Goal: Contribute content

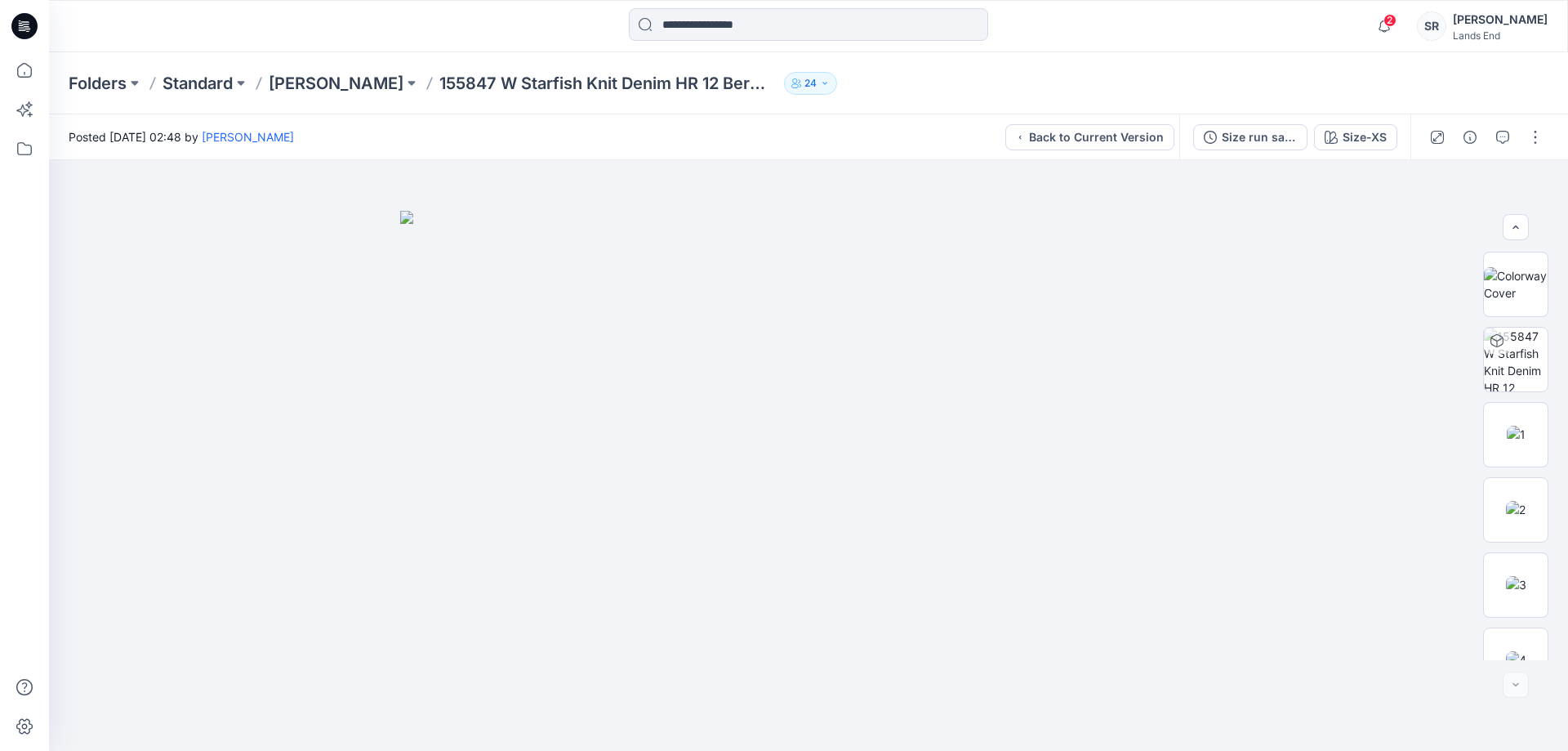
scroll to position [183, 0]
click at [1275, 47] on div "2 Notifications Your style 155847 W Starfish Knit Denim HR 12 Bermuda Short has…" at bounding box center [809, 26] width 1520 height 53
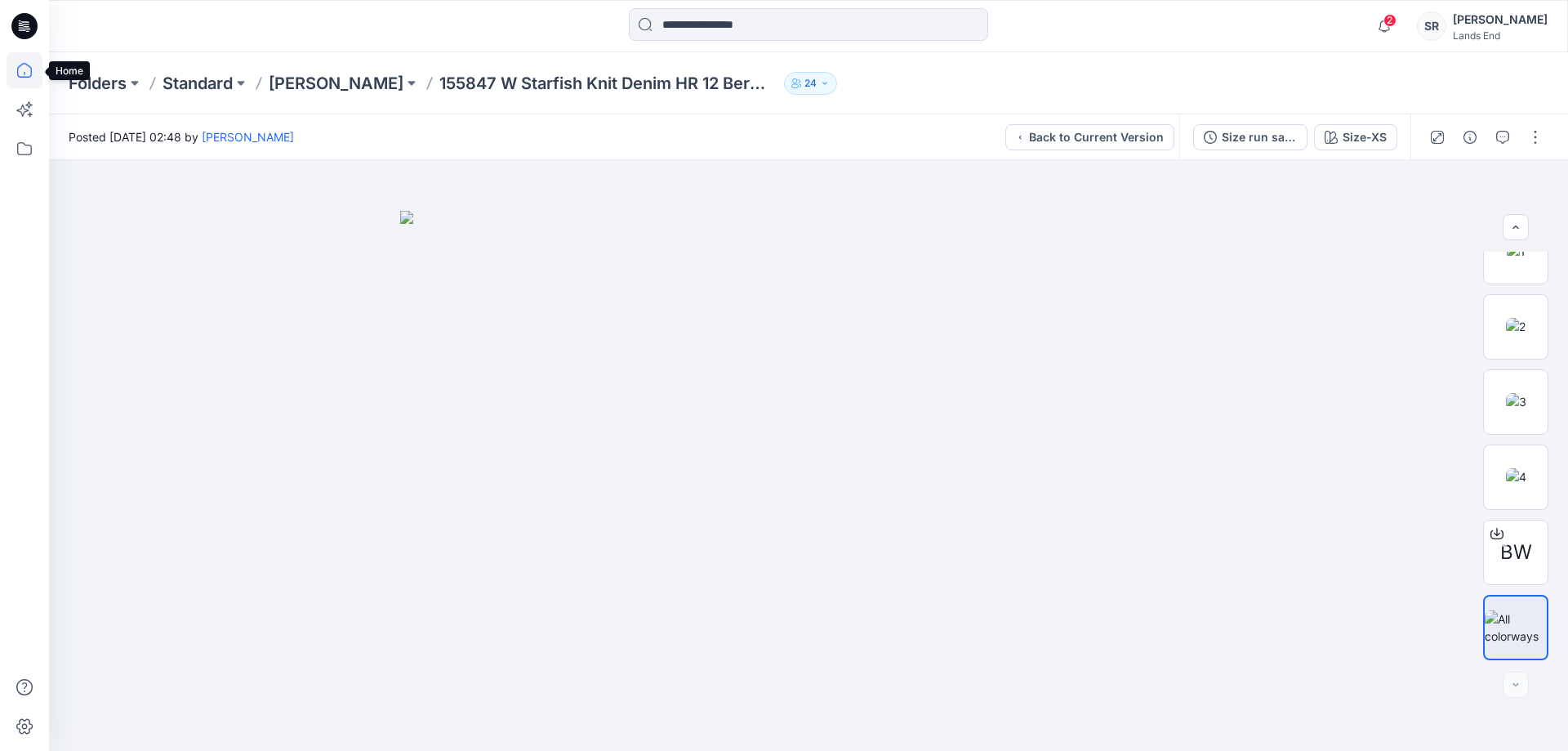
click at [23, 71] on icon at bounding box center [25, 71] width 36 height 36
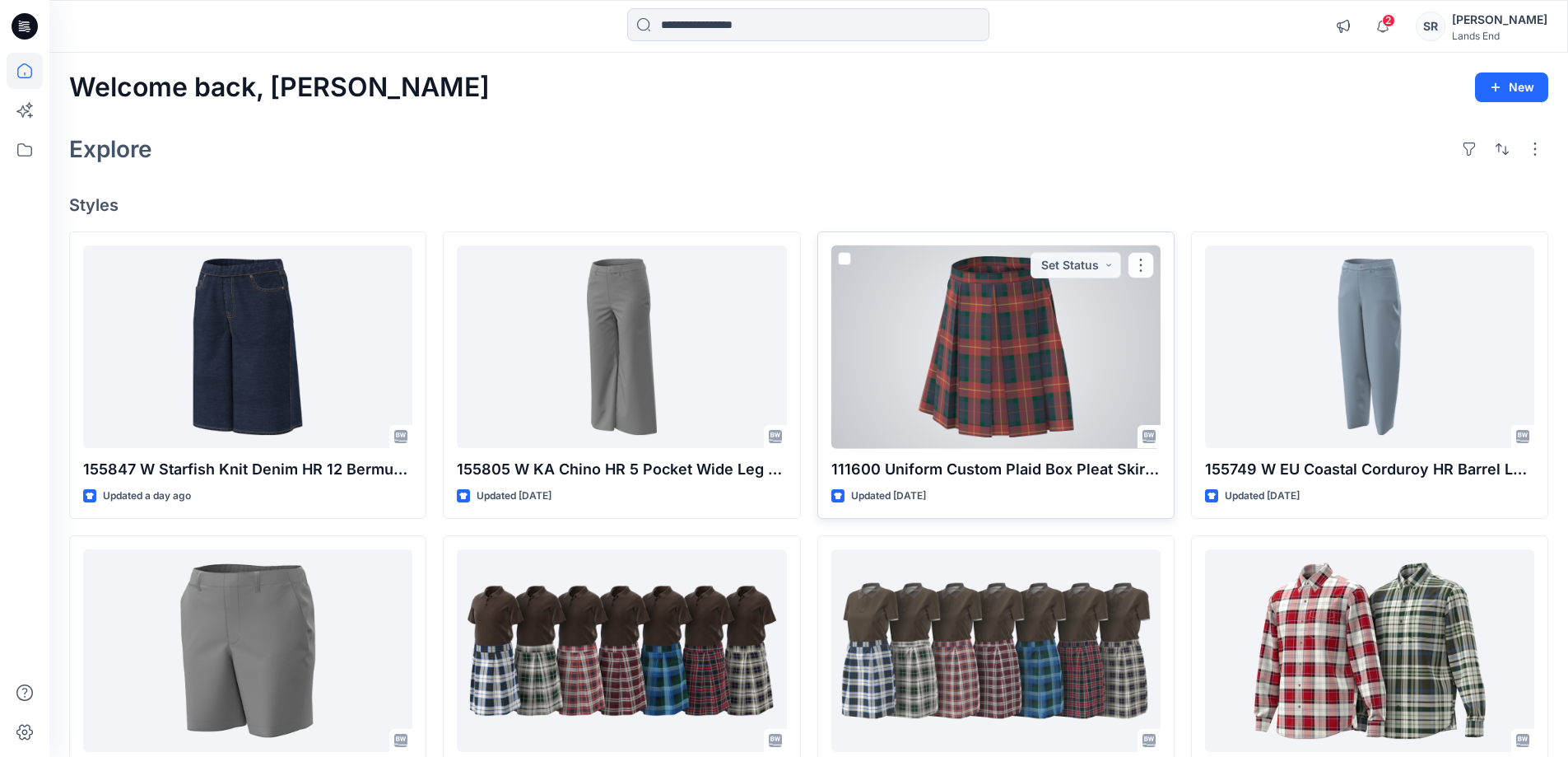
click at [864, 375] on div at bounding box center [996, 347] width 330 height 204
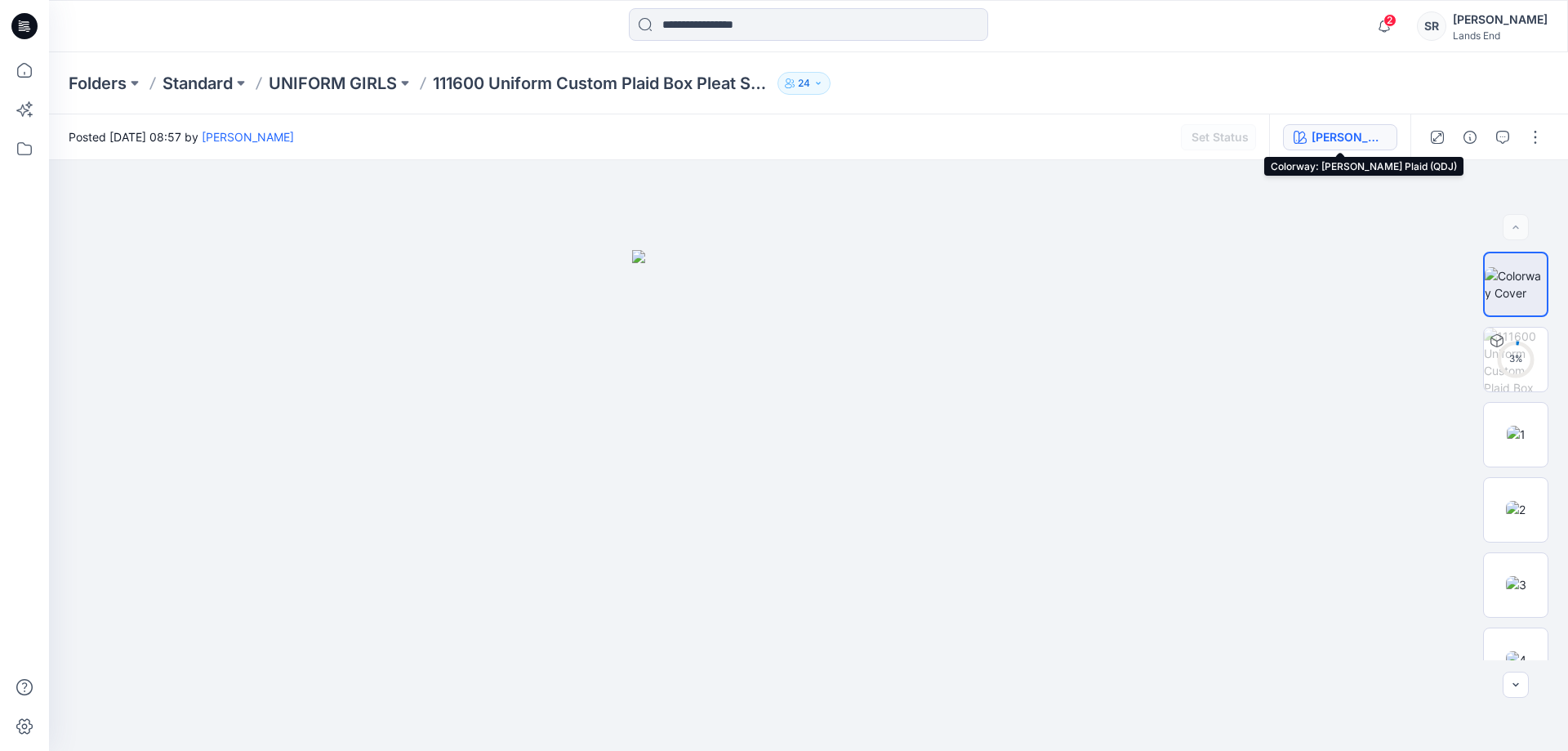
click at [1336, 132] on div "[PERSON_NAME] Plaid (QDJ)" at bounding box center [1349, 137] width 75 height 18
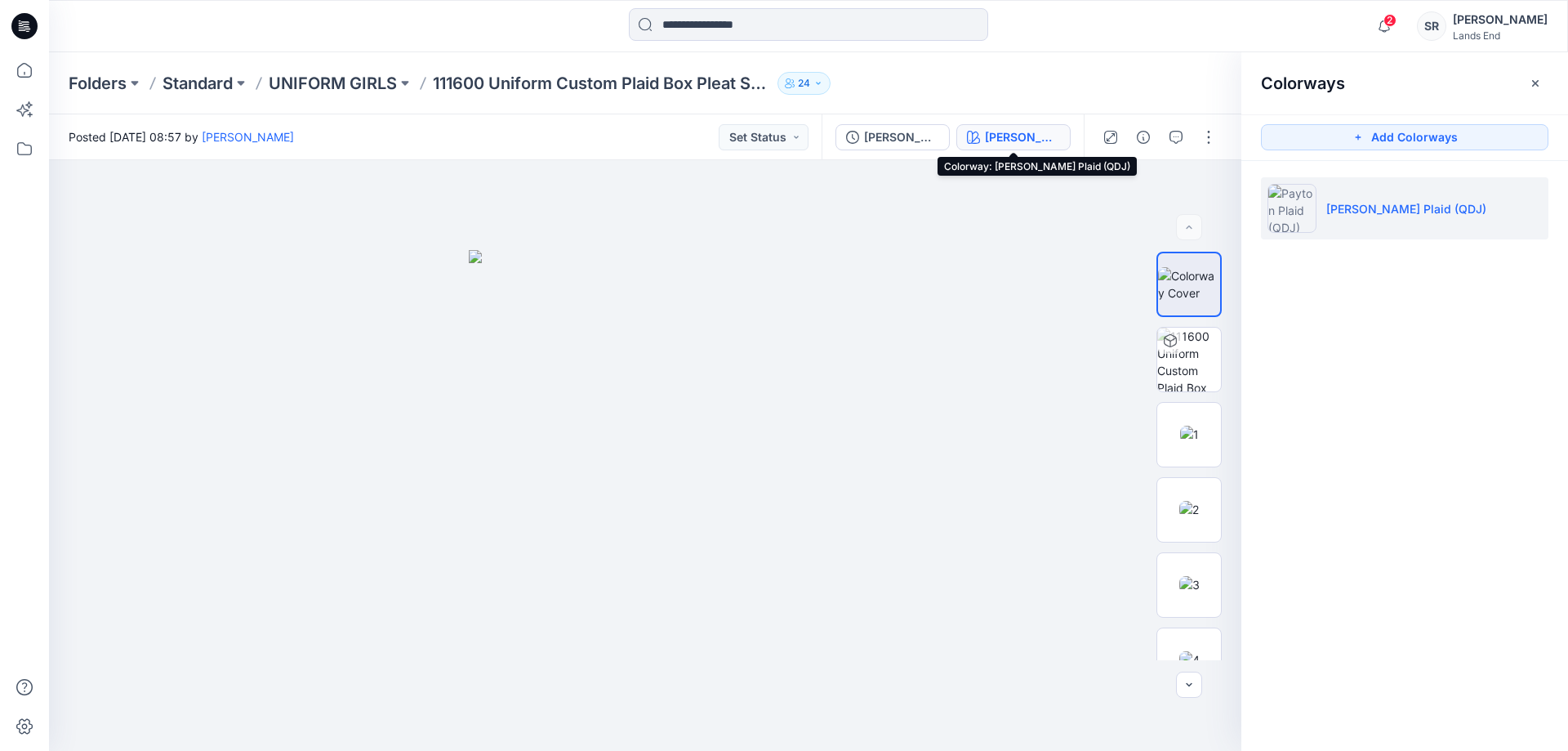
click at [1385, 210] on p "[PERSON_NAME] Plaid (QDJ)" at bounding box center [1407, 209] width 161 height 17
click at [1387, 208] on p "[PERSON_NAME] Plaid (QDJ)" at bounding box center [1407, 209] width 161 height 17
copy p "[PERSON_NAME] Plaid (QDJ)"
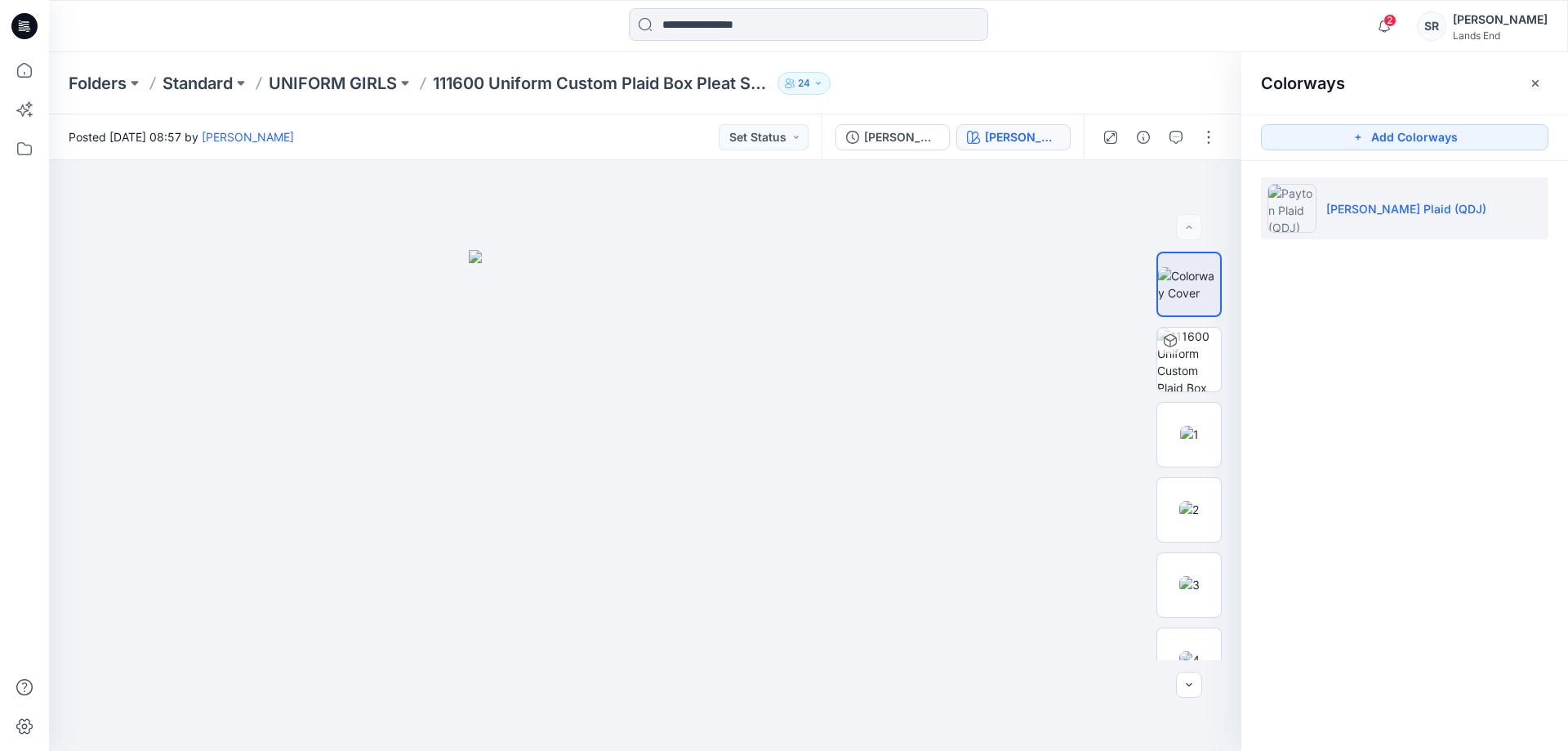
click at [1413, 546] on div "Colorways Add Colorways [PERSON_NAME] Plaid (QDJ)" at bounding box center [1405, 401] width 327 height 698
click at [9, 68] on icon at bounding box center [25, 71] width 36 height 36
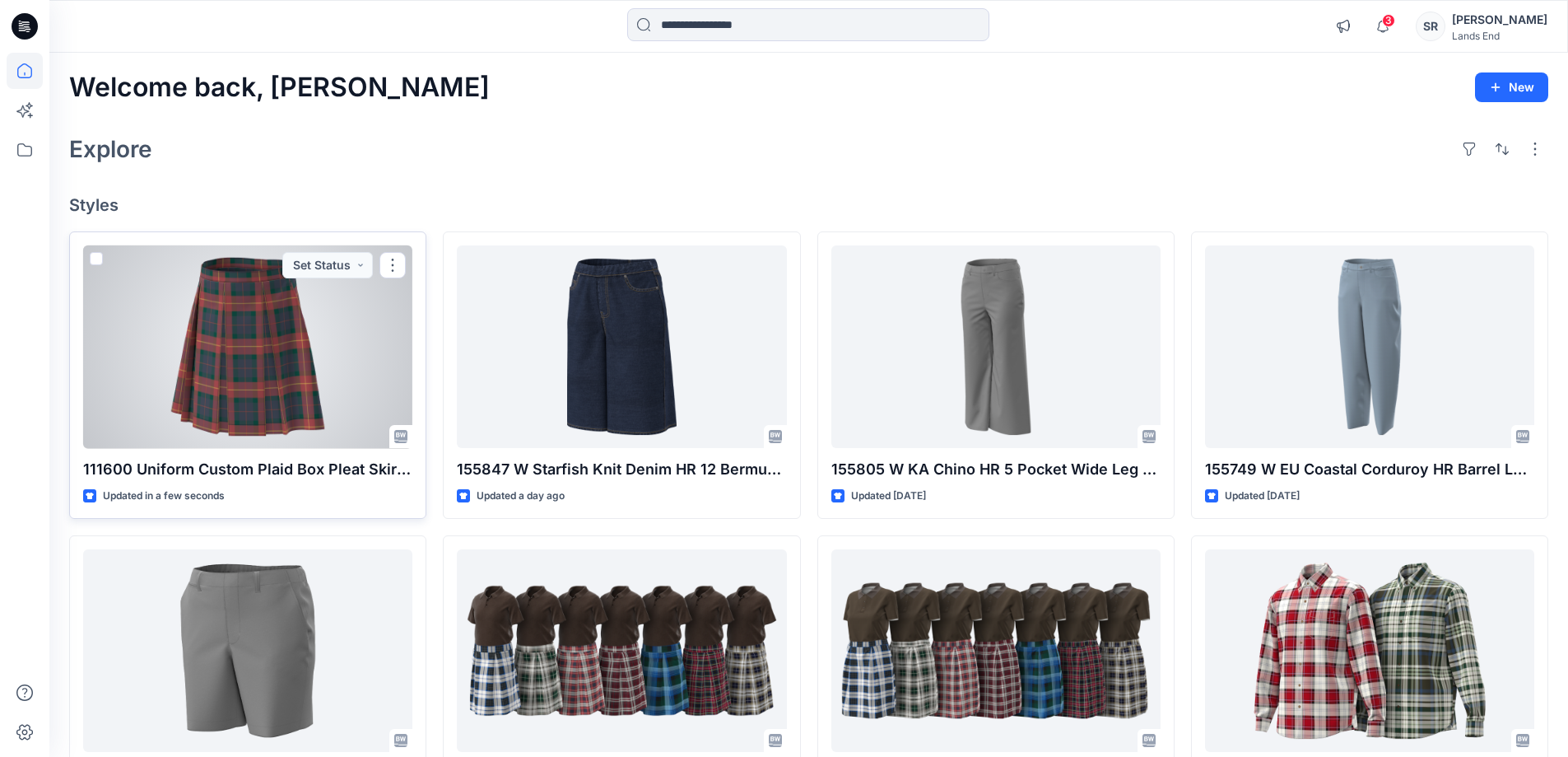
click at [250, 358] on div at bounding box center [248, 347] width 330 height 204
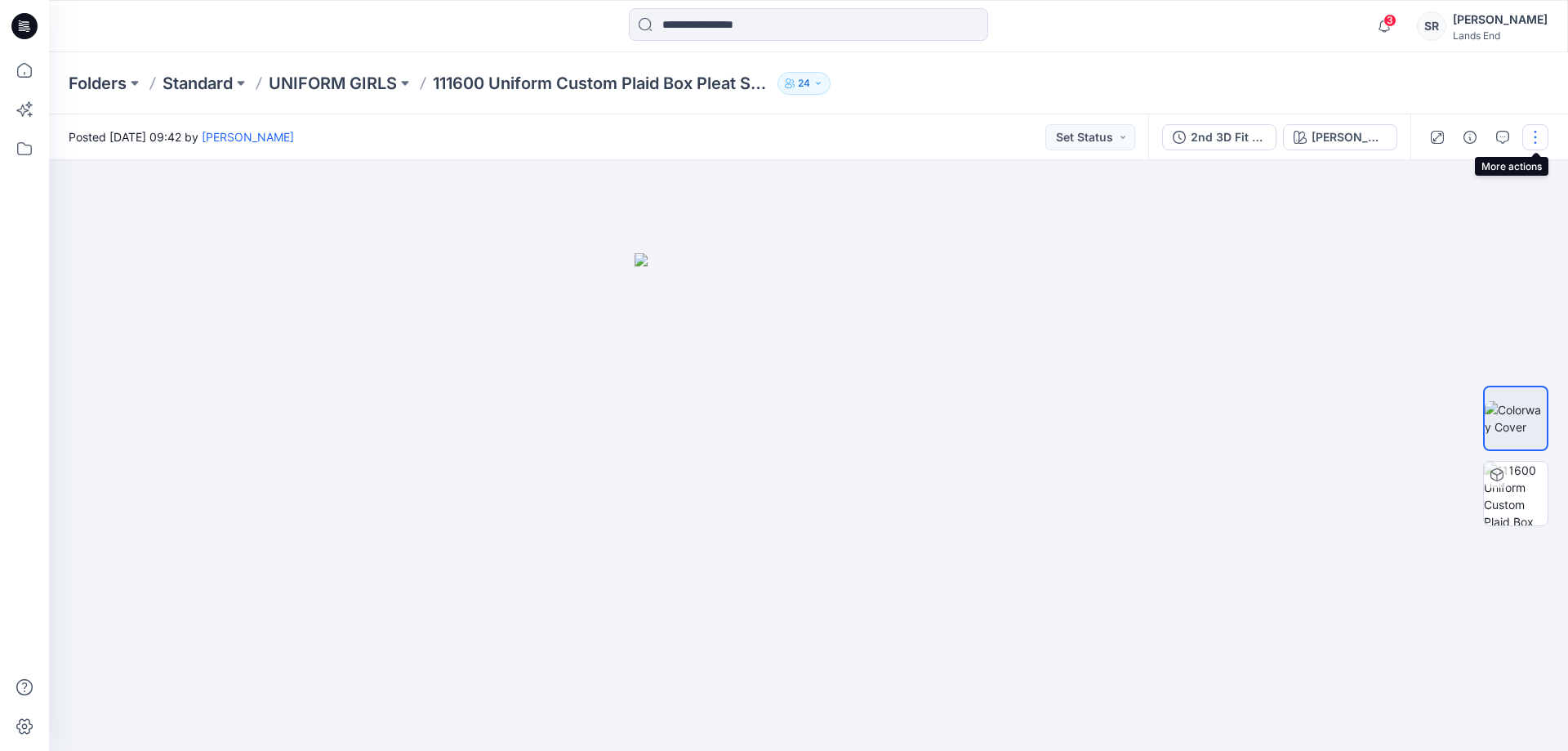
click at [1533, 145] on button "button" at bounding box center [1535, 137] width 26 height 26
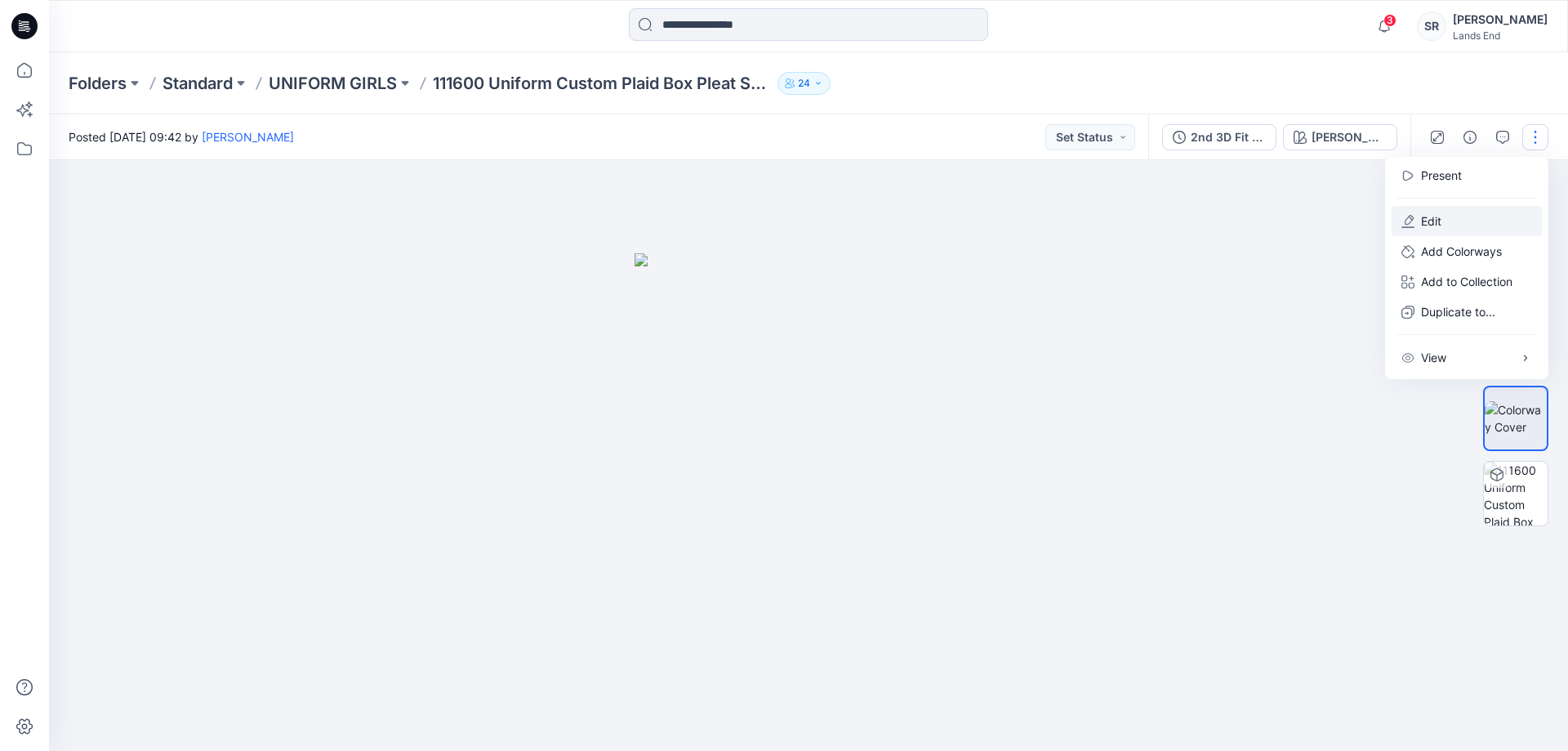
click at [1432, 224] on p "Edit" at bounding box center [1432, 221] width 21 height 17
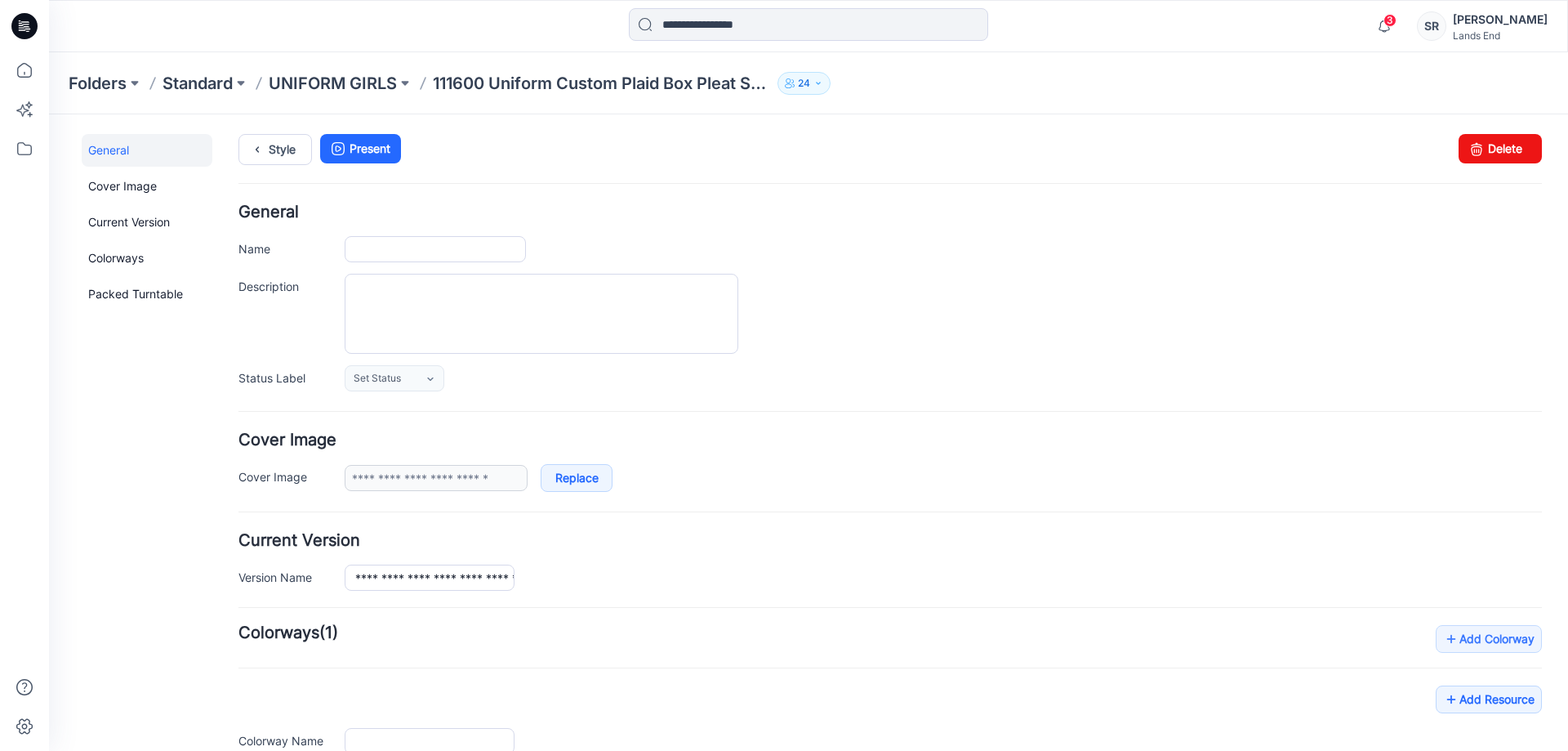
type input "**********"
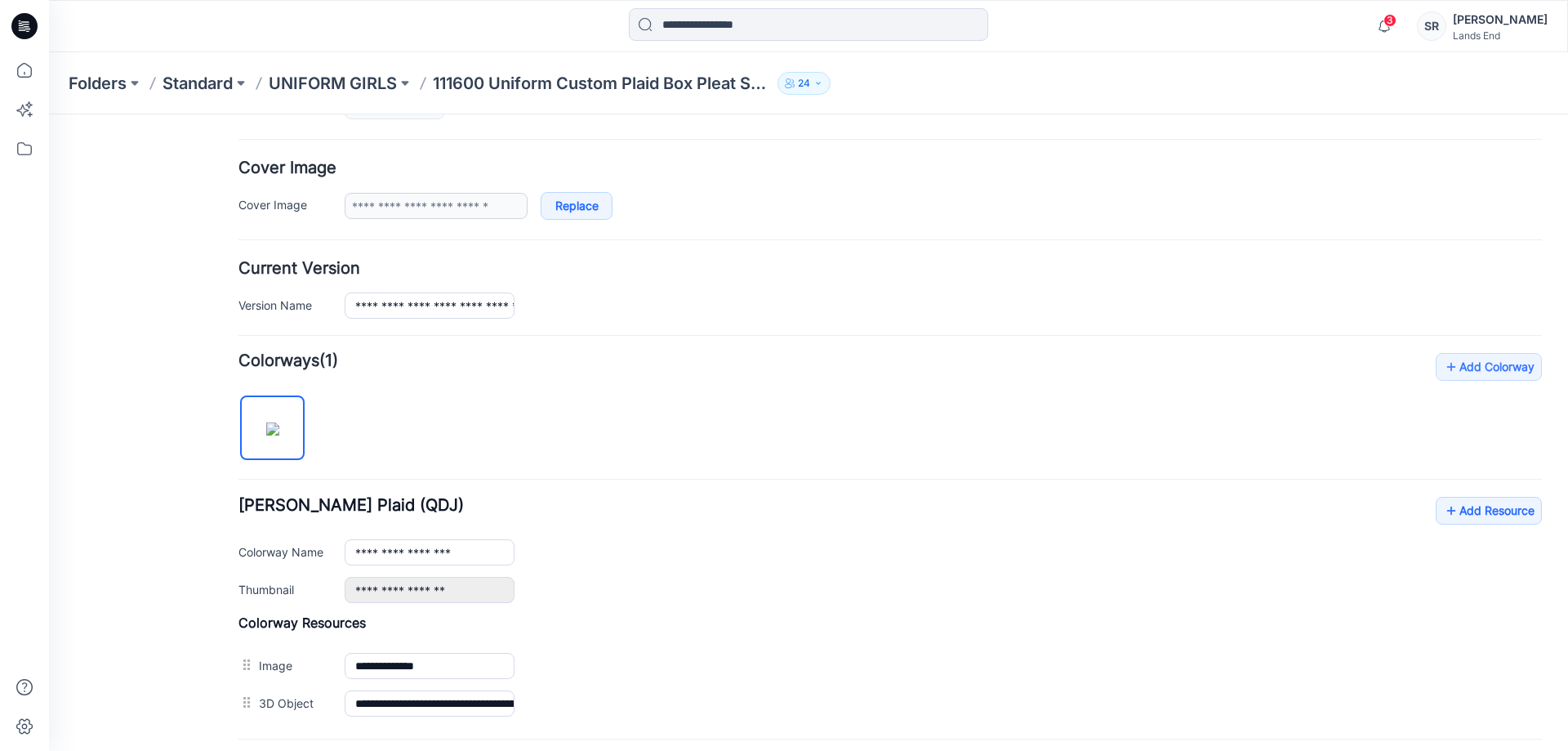
scroll to position [408, 0]
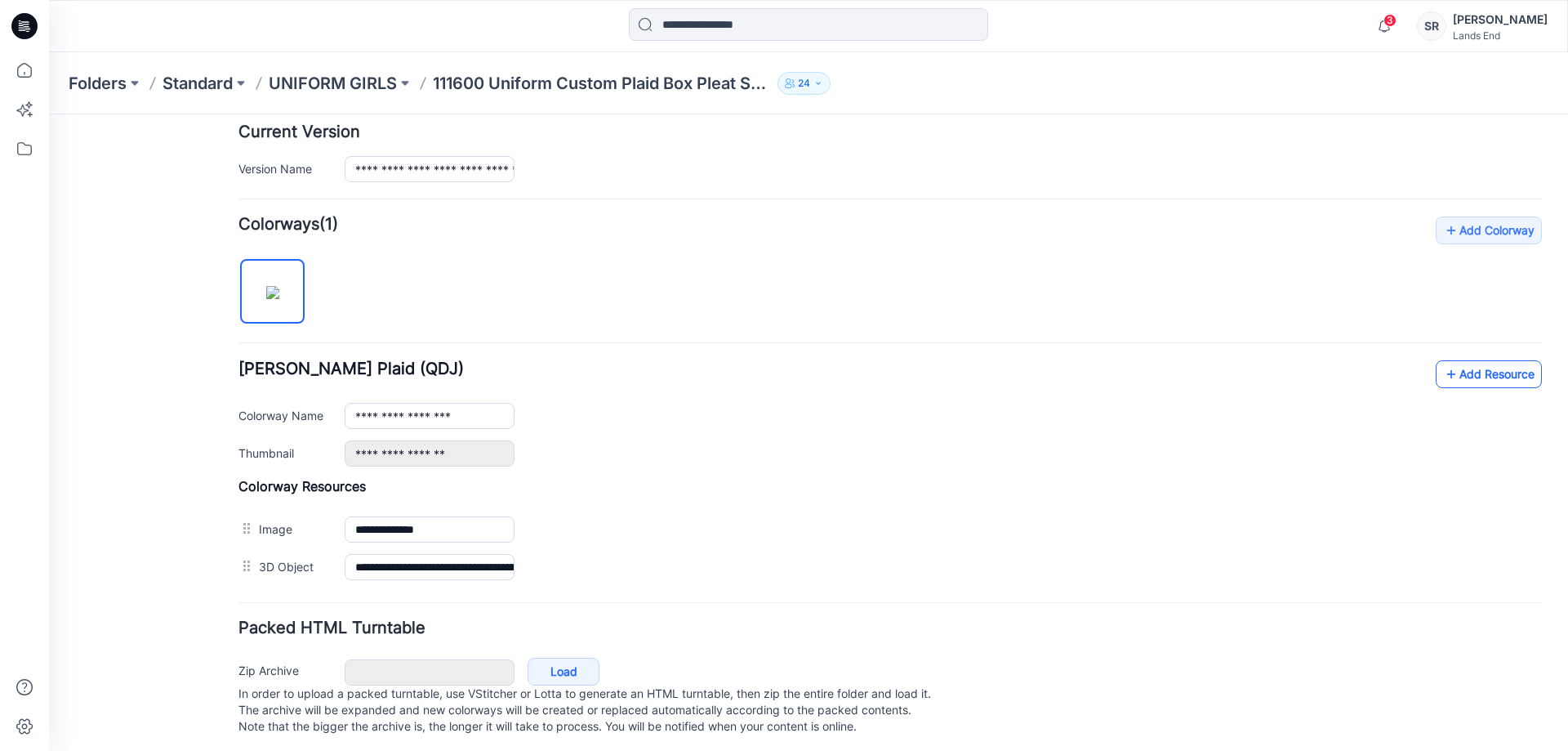
click at [1469, 370] on link "Add Resource" at bounding box center [1489, 374] width 106 height 28
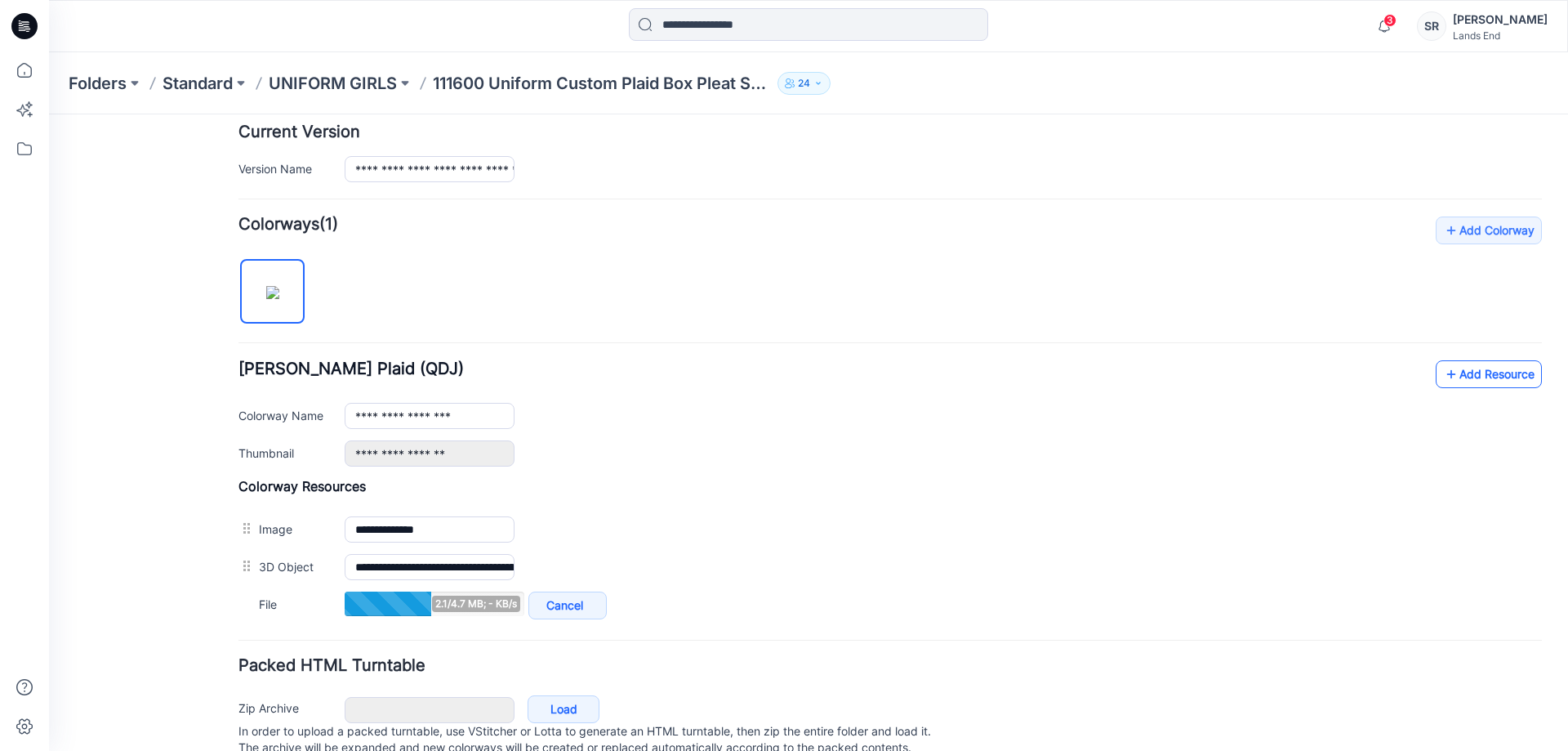
click at [1459, 375] on link "Add Resource" at bounding box center [1489, 374] width 106 height 28
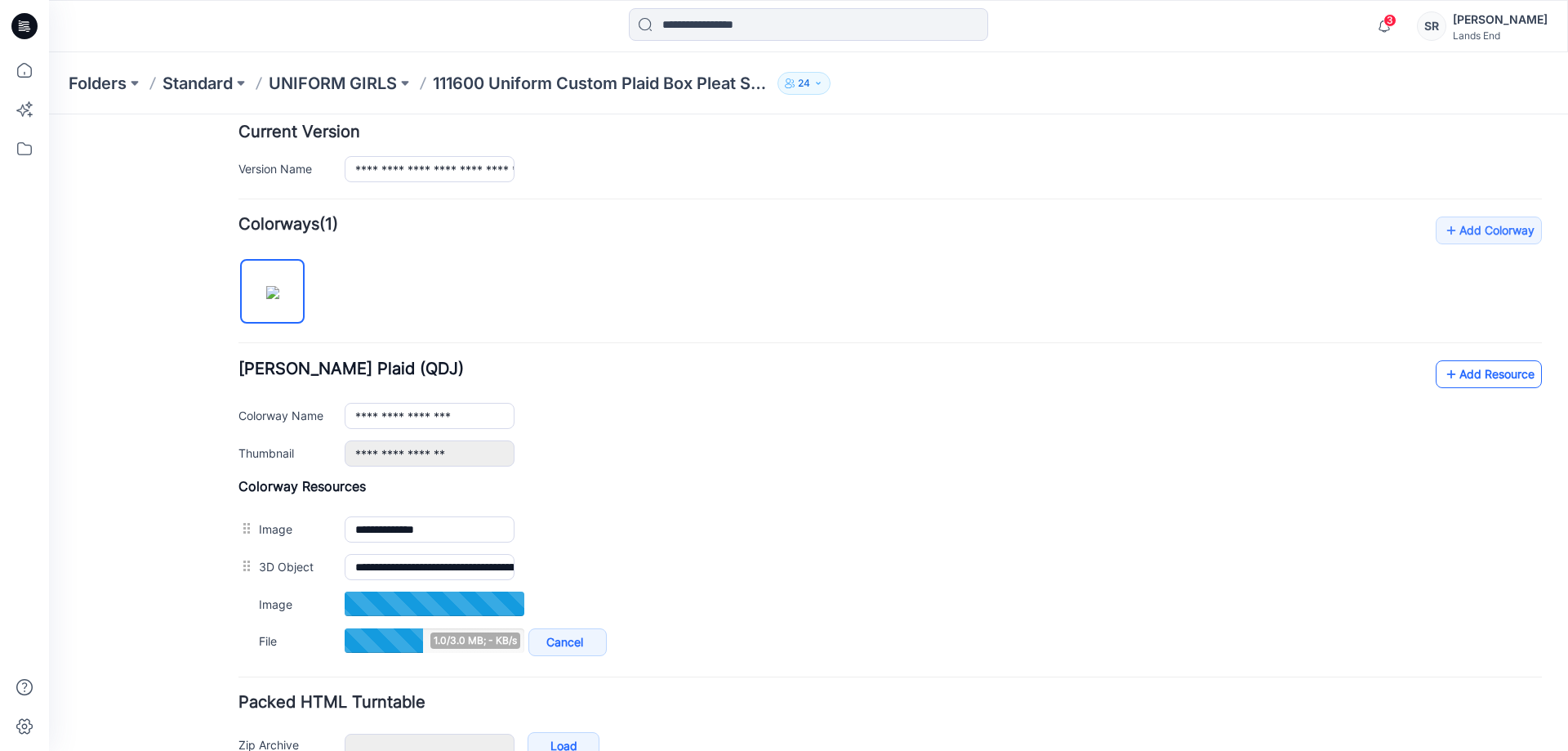
click at [1458, 369] on link "Add Resource" at bounding box center [1489, 374] width 106 height 28
click at [1487, 376] on link "Add Resource" at bounding box center [1489, 374] width 106 height 28
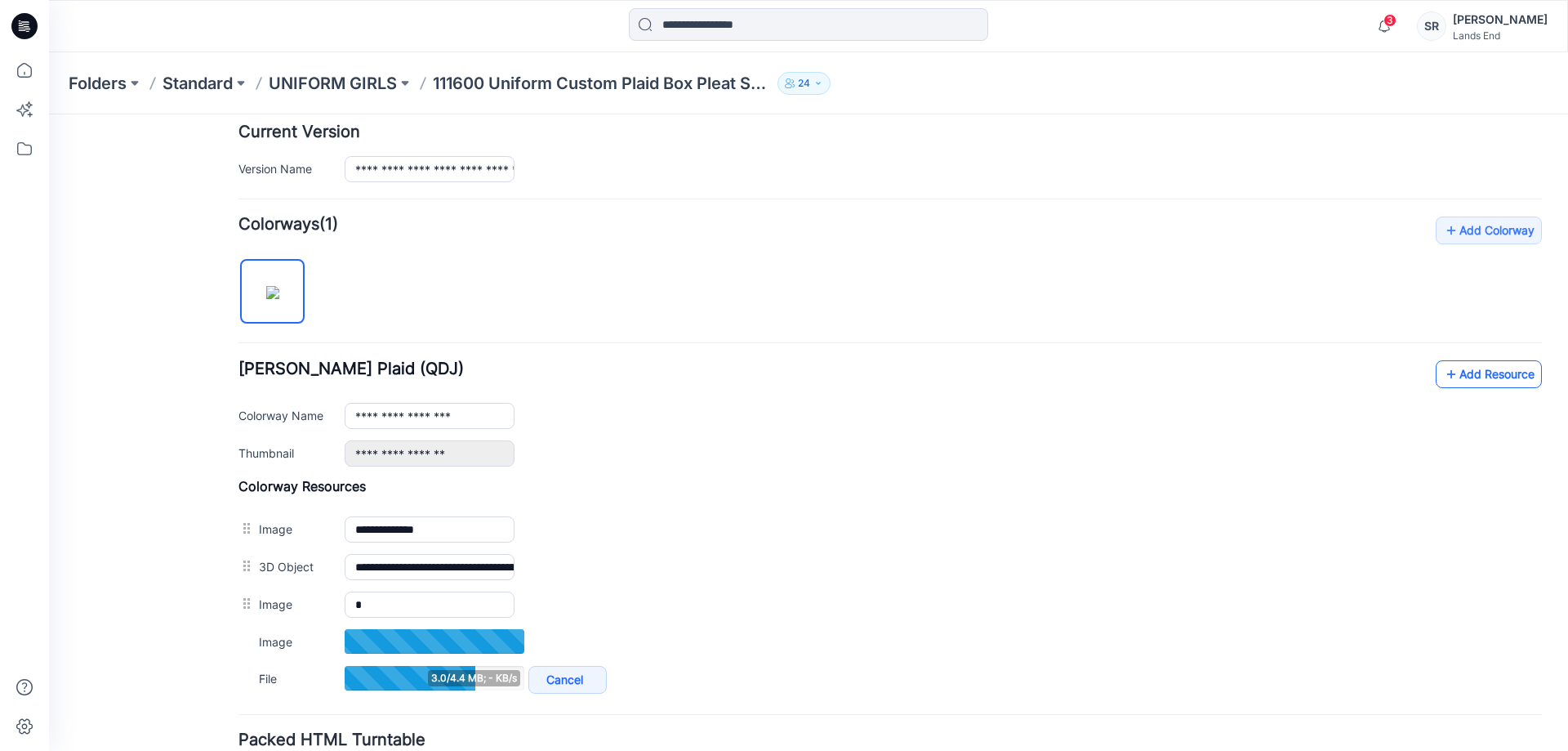
click at [1483, 367] on link "Add Resource" at bounding box center [1489, 374] width 106 height 28
click at [1496, 375] on link "Add Resource" at bounding box center [1489, 374] width 106 height 28
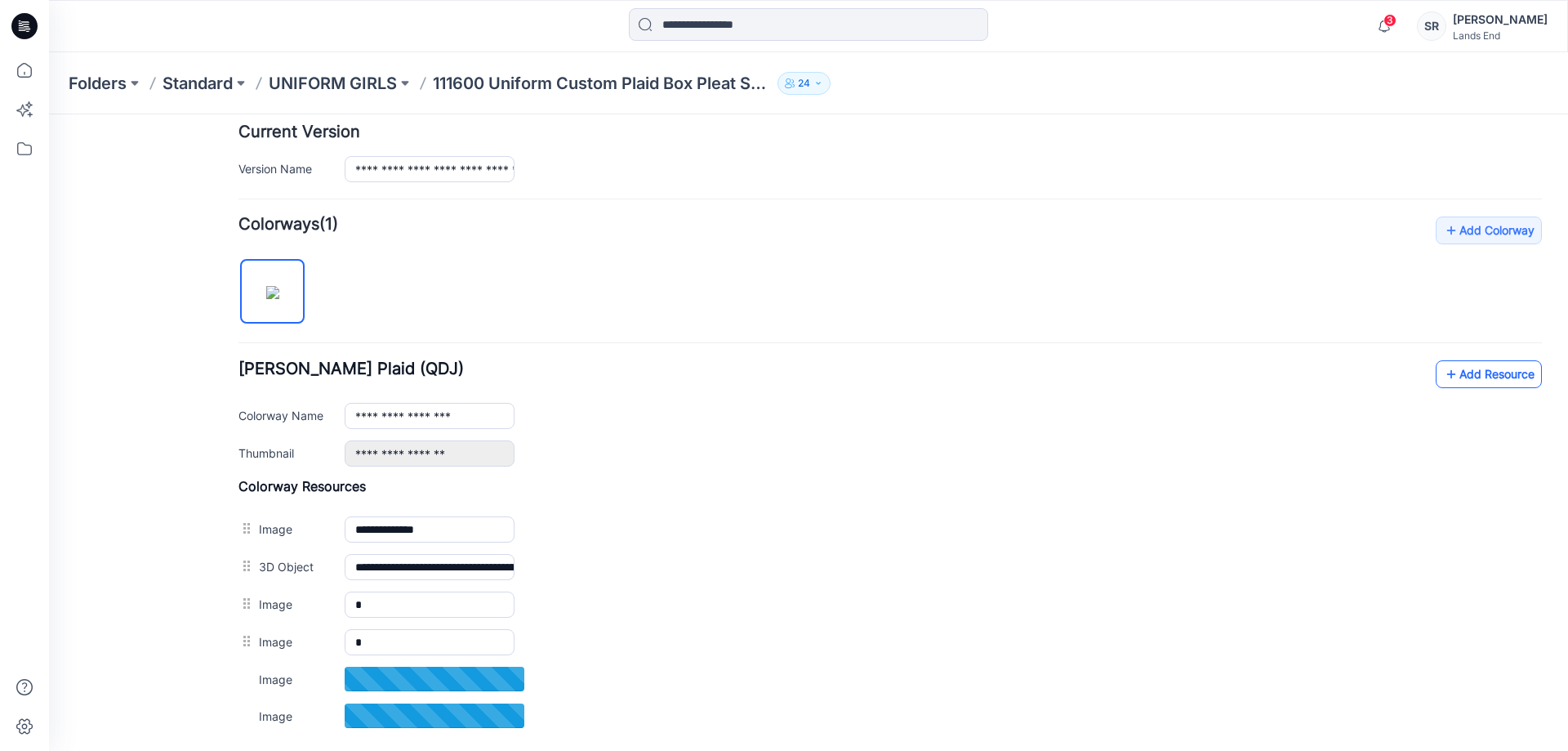
click at [1469, 372] on link "Add Resource" at bounding box center [1489, 374] width 106 height 28
click at [1451, 372] on link "Add Resource" at bounding box center [1489, 374] width 106 height 28
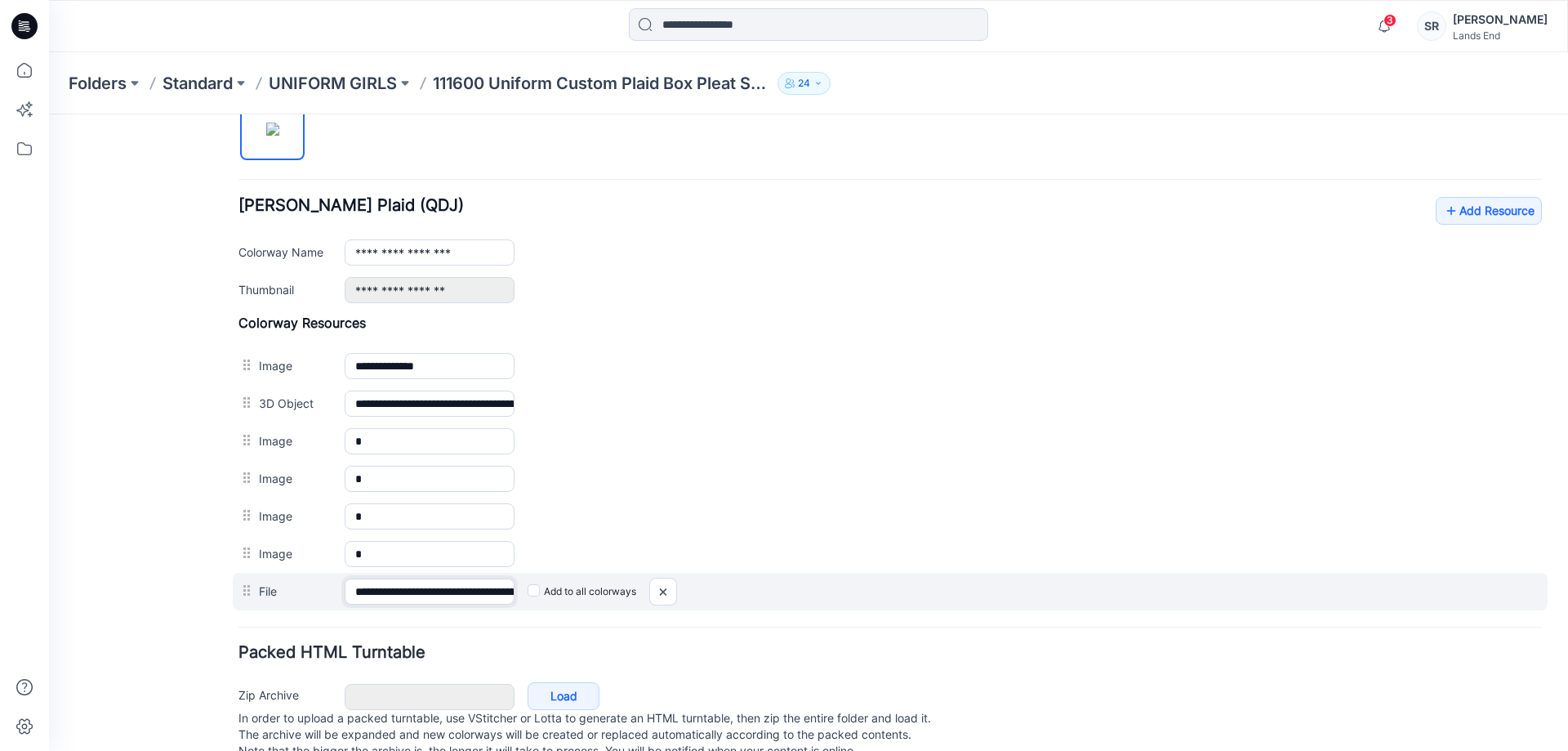
scroll to position [0, 155]
drag, startPoint x: 466, startPoint y: 593, endPoint x: 763, endPoint y: 592, distance: 297.0
click at [763, 592] on div "**********" at bounding box center [891, 592] width 1315 height 38
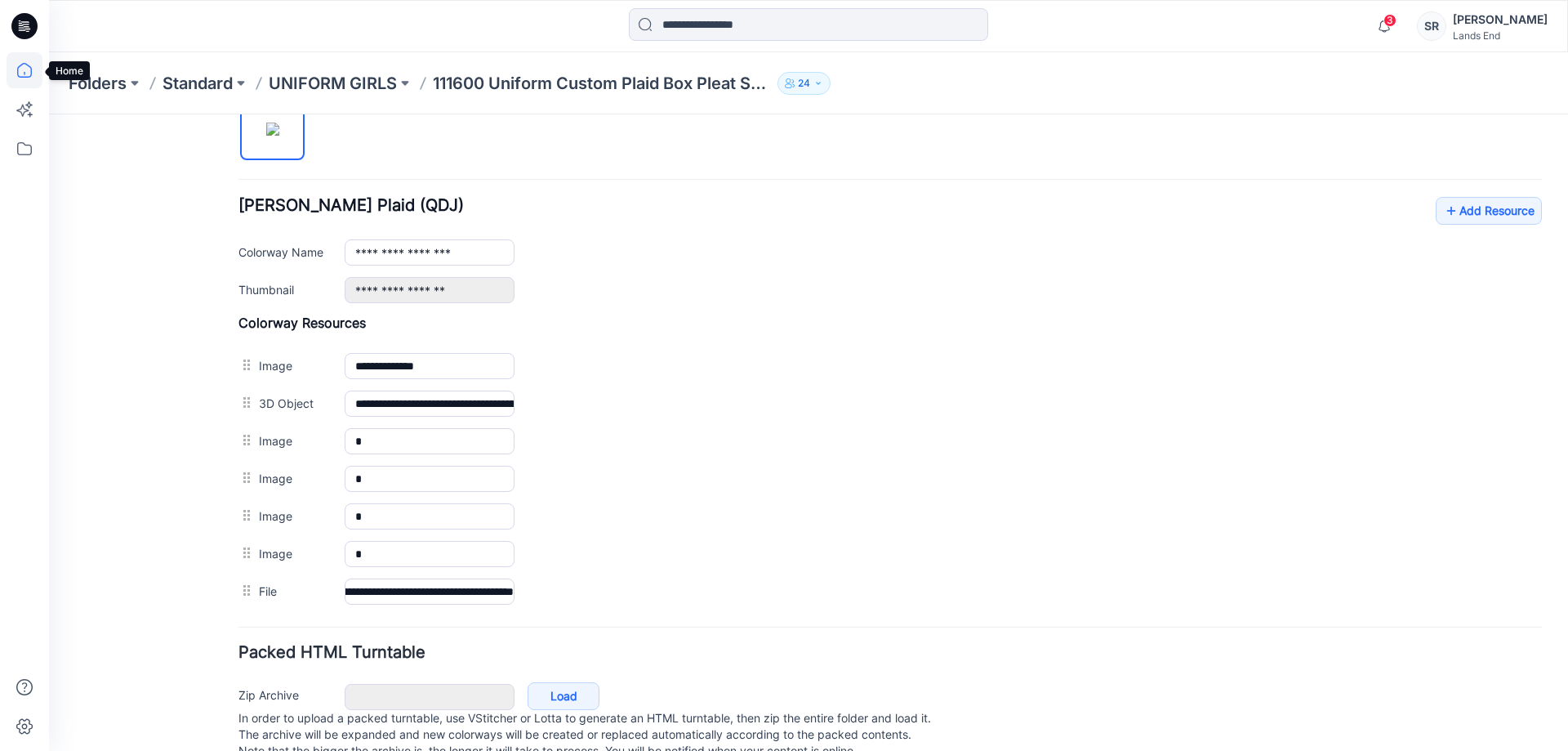
click at [21, 66] on icon at bounding box center [24, 70] width 15 height 15
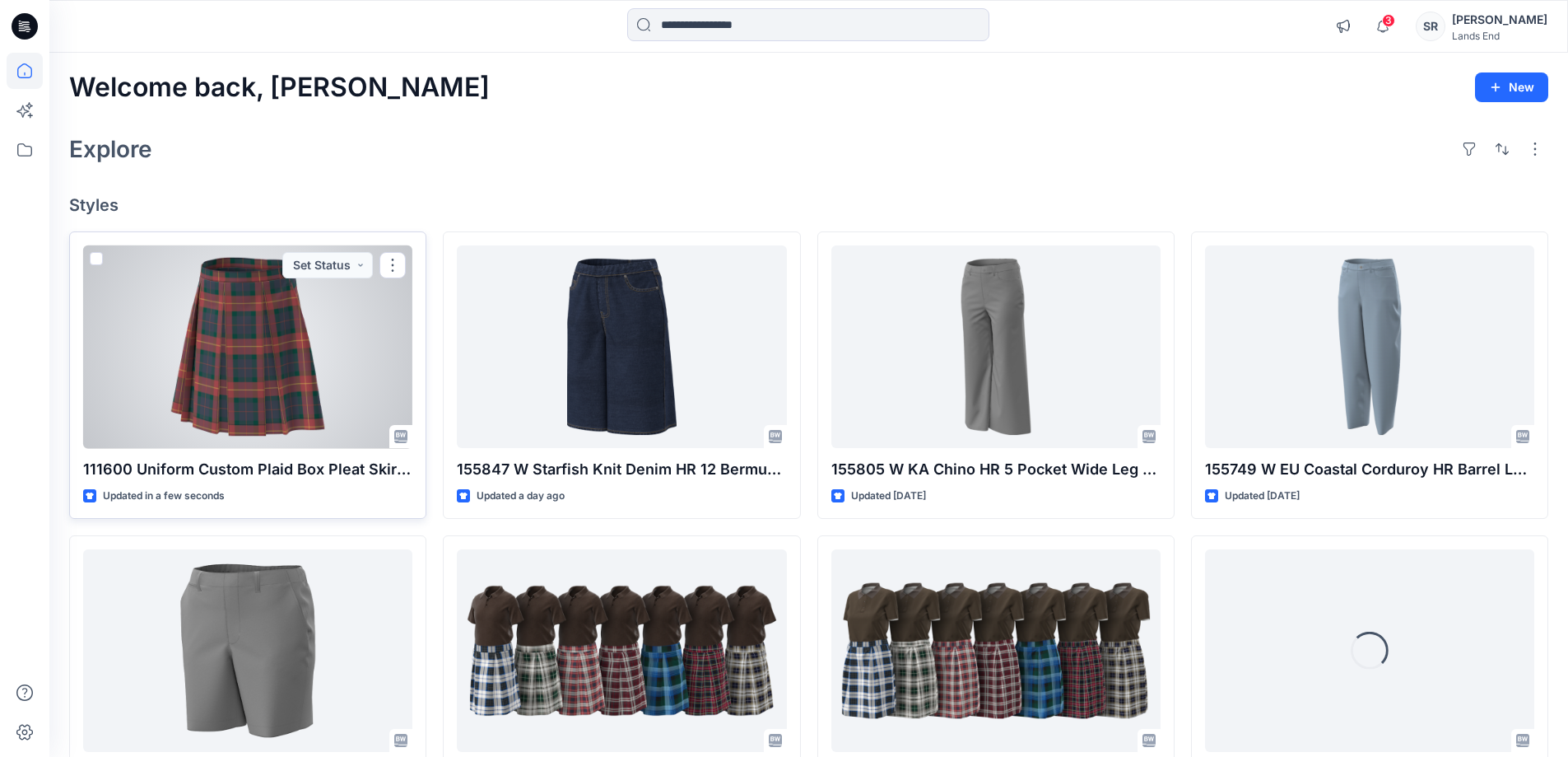
click at [296, 363] on div at bounding box center [248, 347] width 330 height 204
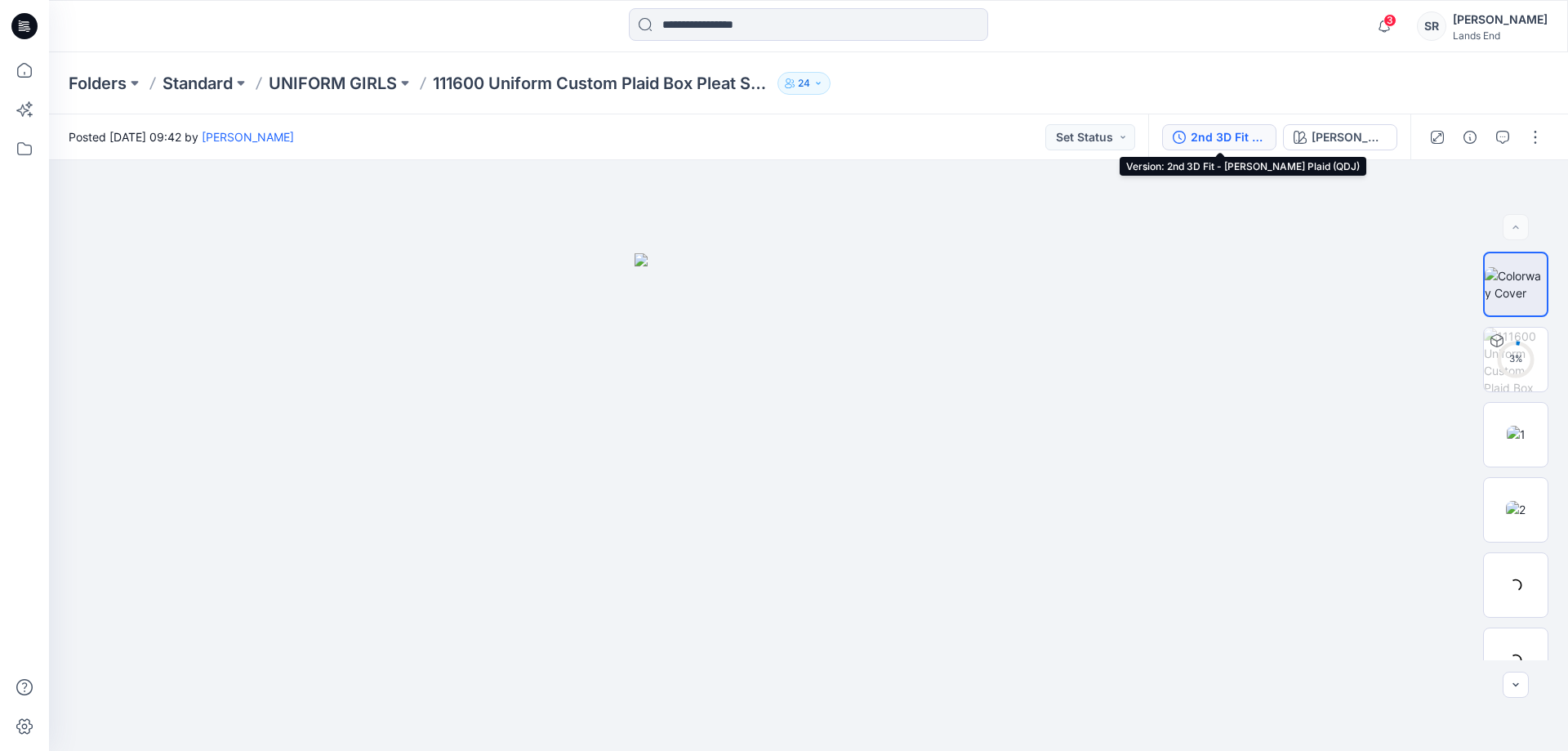
click at [1236, 134] on div "2nd 3D Fit - [PERSON_NAME] Plaid (QDJ)" at bounding box center [1228, 137] width 75 height 18
